Goal: Participate in discussion: Engage in conversation with other users on a specific topic

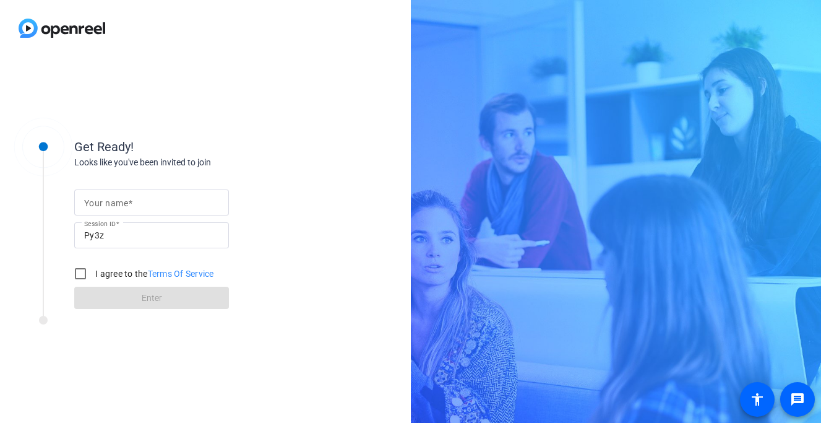
click at [186, 203] on input "Your name" at bounding box center [151, 202] width 135 height 15
type input "[PERSON_NAME]"
click at [116, 274] on label "I agree to the Terms Of Service" at bounding box center [153, 273] width 121 height 12
click at [93, 274] on input "I agree to the Terms Of Service" at bounding box center [80, 273] width 25 height 25
checkbox input "true"
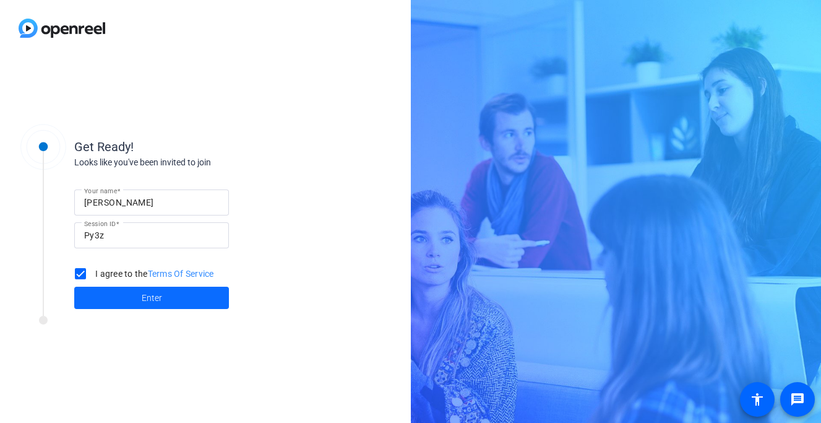
click at [131, 297] on span at bounding box center [151, 298] width 155 height 30
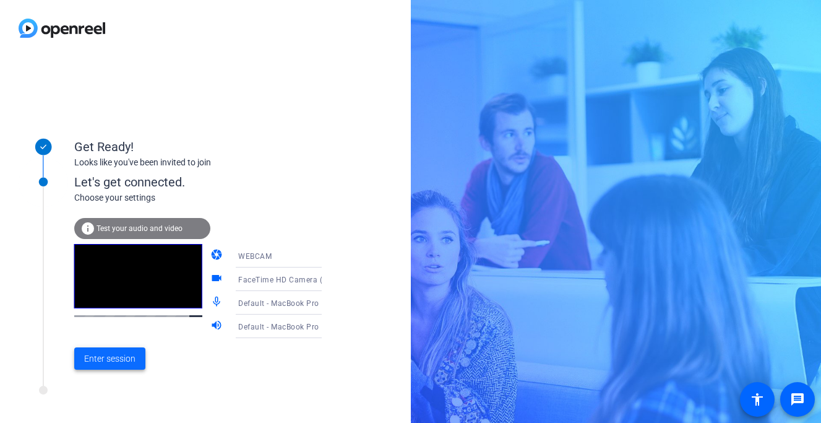
click at [98, 358] on span "Enter session" at bounding box center [109, 358] width 51 height 13
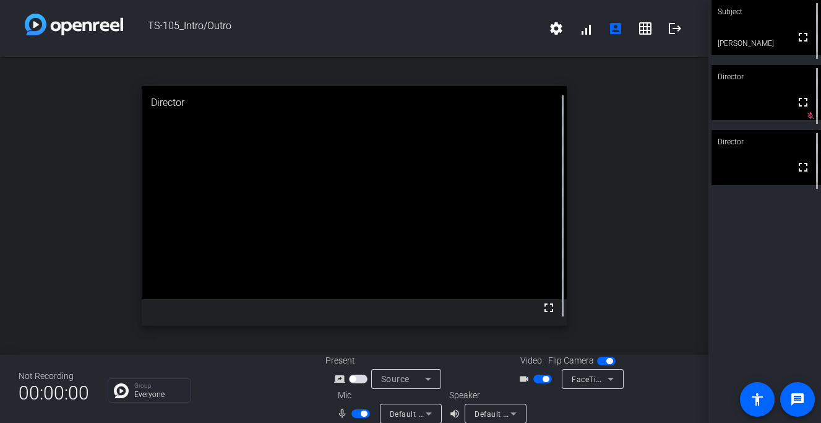
click at [405, 412] on span "Default - MacBook Pro Microphone (Built-in)" at bounding box center [469, 414] width 159 height 10
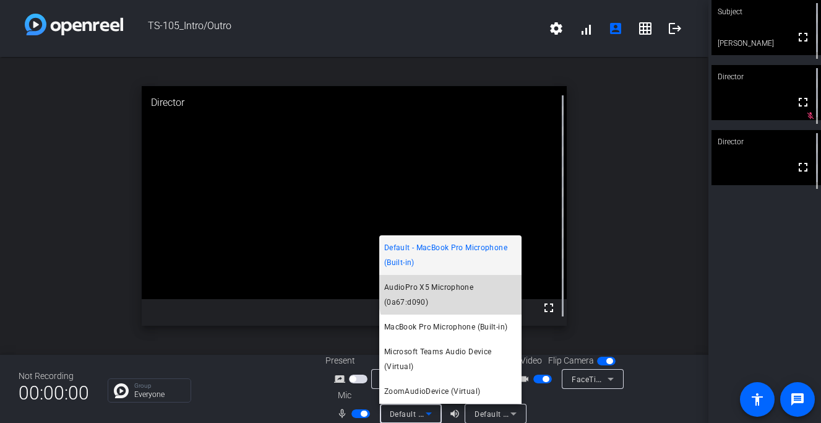
click at [456, 306] on span "AudioPro X5 Microphone (0a67:d090)" at bounding box center [450, 295] width 132 height 30
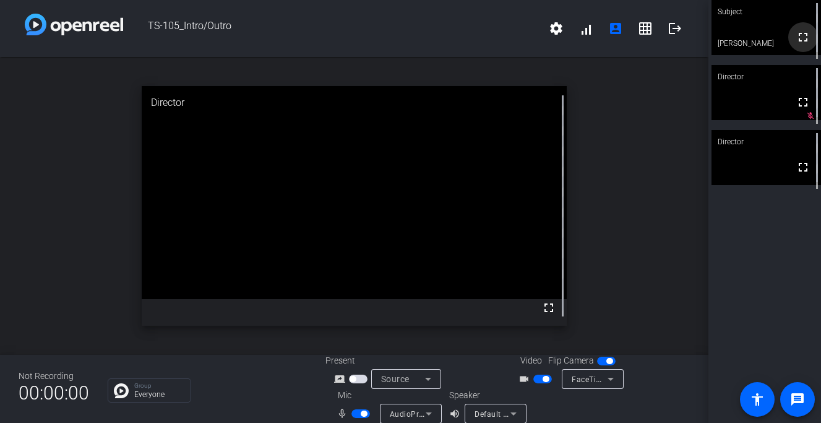
click at [803, 39] on mat-icon "fullscreen" at bounding box center [803, 37] width 15 height 15
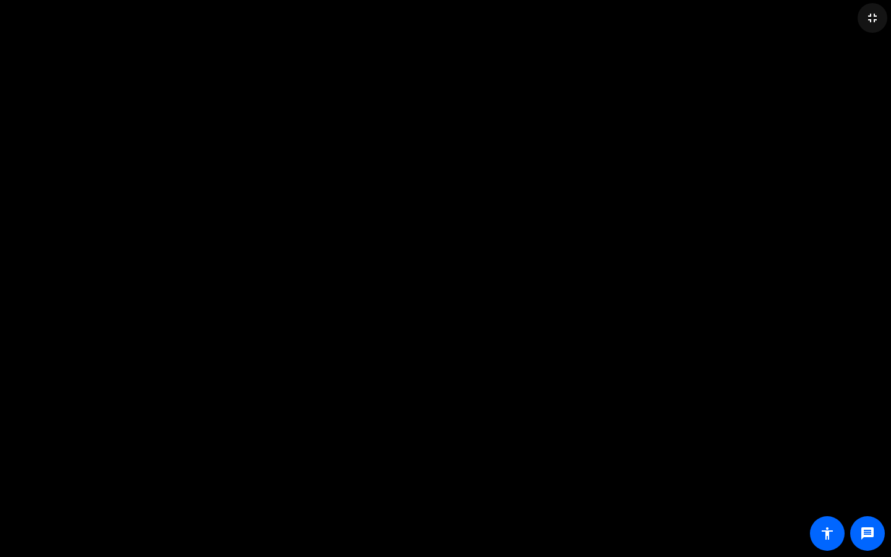
click at [821, 15] on mat-icon "fullscreen_exit" at bounding box center [872, 18] width 15 height 15
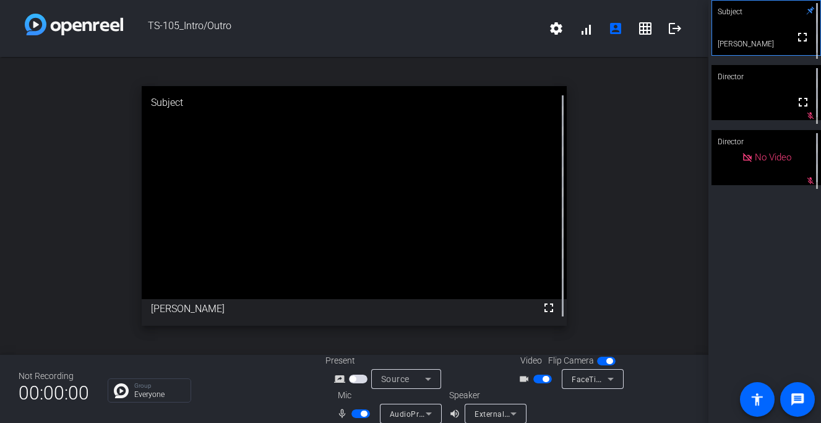
click at [542, 378] on span "button" at bounding box center [543, 379] width 19 height 9
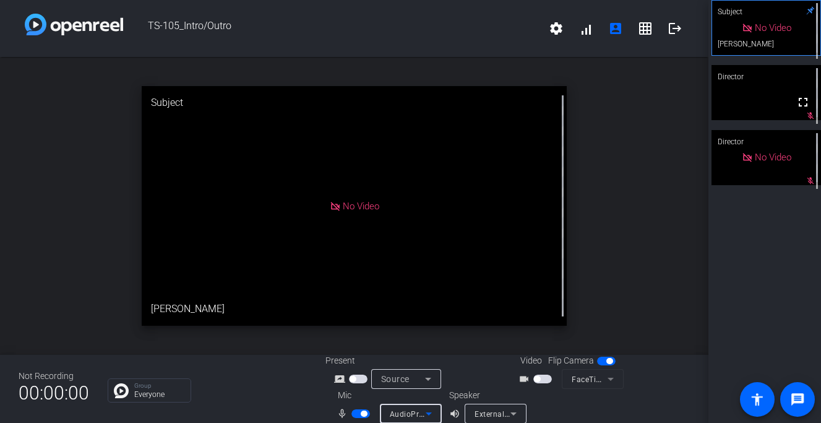
click at [391, 412] on span "AudioPro X5 Microphone (0a67:d090)" at bounding box center [459, 414] width 138 height 10
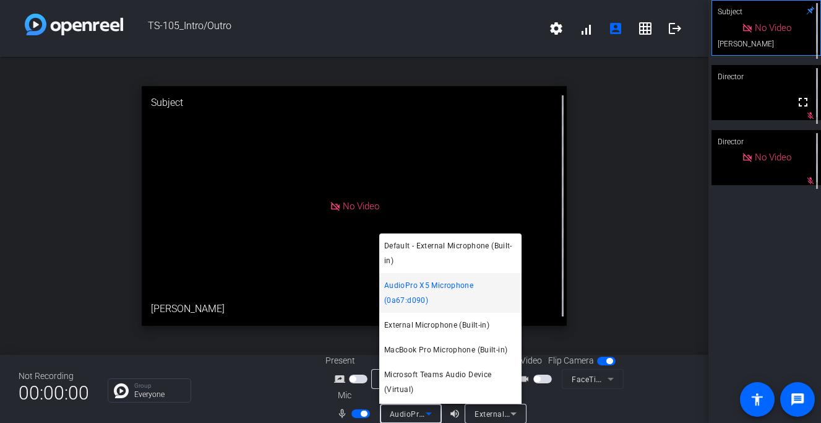
click at [358, 414] on div at bounding box center [410, 211] width 821 height 423
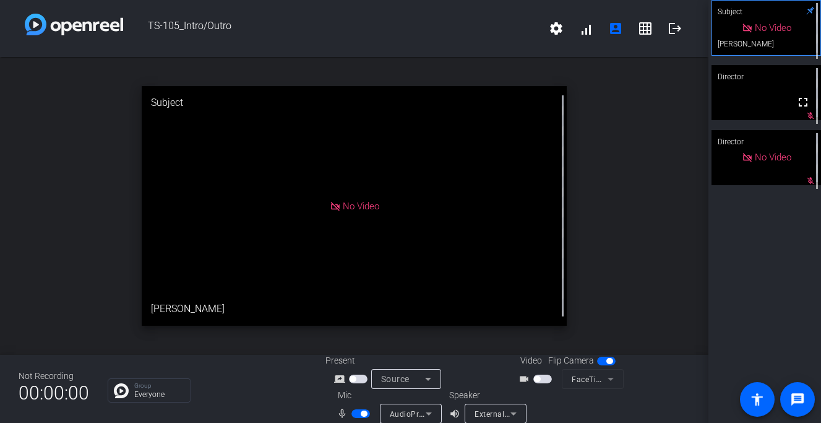
click at [358, 414] on span "button" at bounding box center [361, 413] width 19 height 9
